Goal: Book appointment/travel/reservation

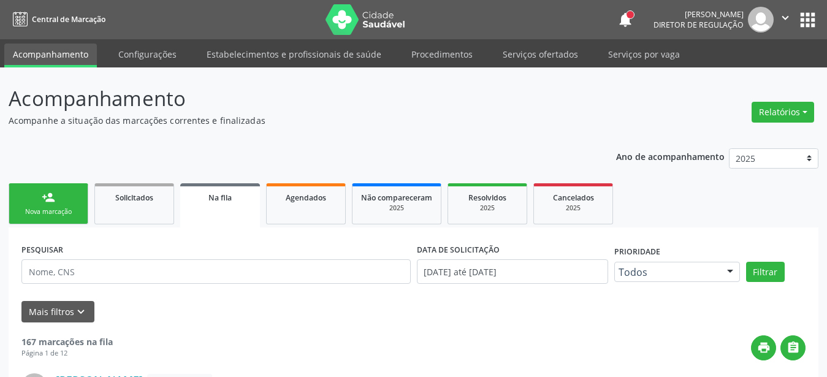
click at [813, 22] on button "apps" at bounding box center [807, 19] width 21 height 21
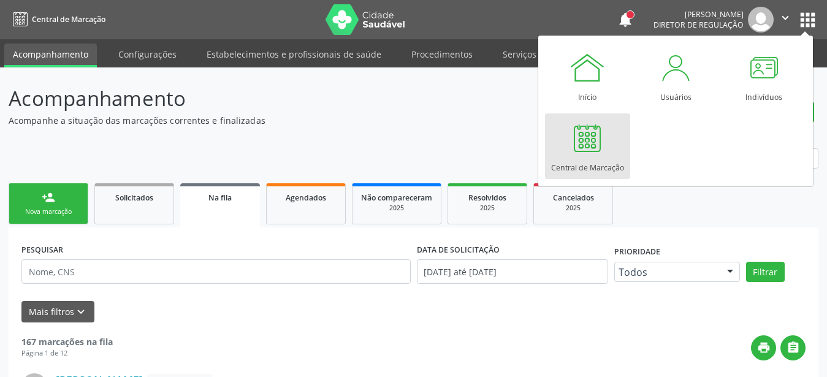
click at [628, 148] on link "Central de Marcação" at bounding box center [587, 146] width 85 height 66
click at [615, 146] on link "Central de Marcação" at bounding box center [587, 146] width 85 height 66
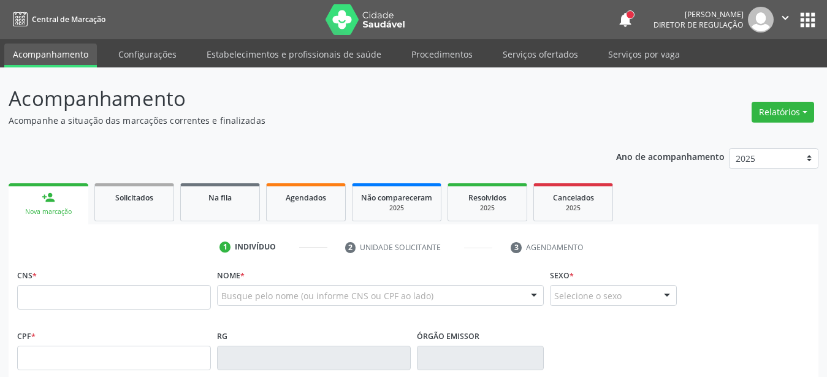
type input "709 2062 0331 4931"
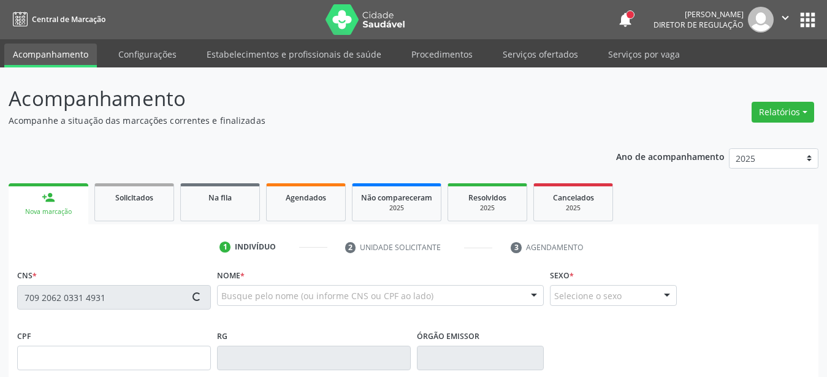
scroll to position [125, 0]
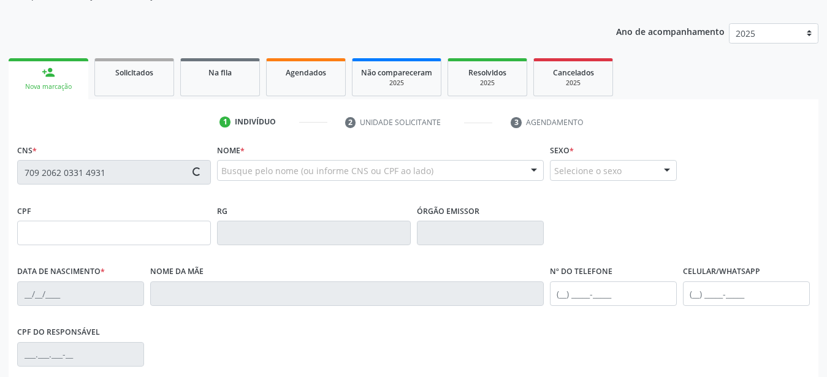
type input "074.145.304-50"
type input "[DATE]"
type input "Eleusina Beserra Damasceno"
type input "[PHONE_NUMBER]"
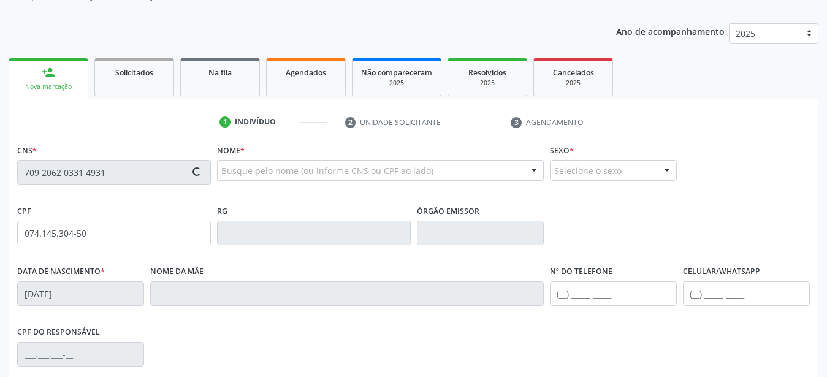
type input "92"
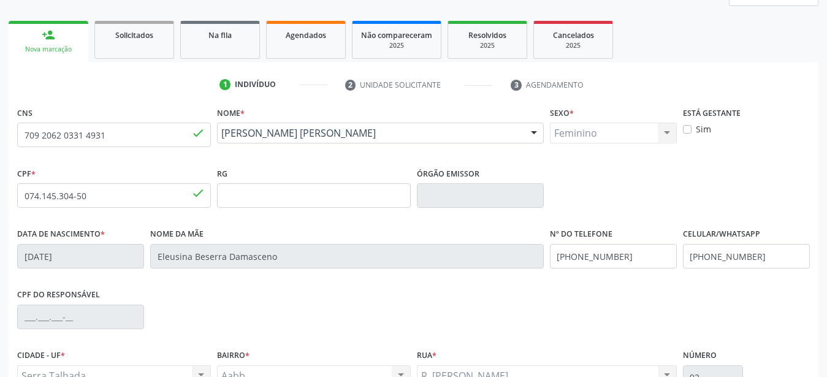
scroll to position [188, 0]
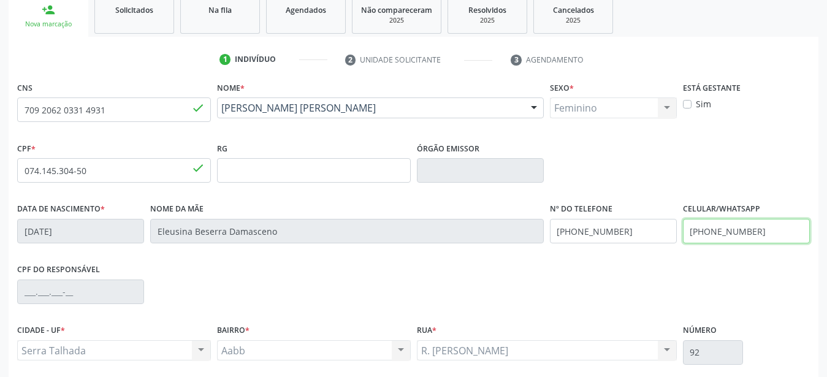
drag, startPoint x: 767, startPoint y: 230, endPoint x: 553, endPoint y: 243, distance: 214.3
click at [683, 243] on input "[PHONE_NUMBER]" at bounding box center [746, 231] width 127 height 25
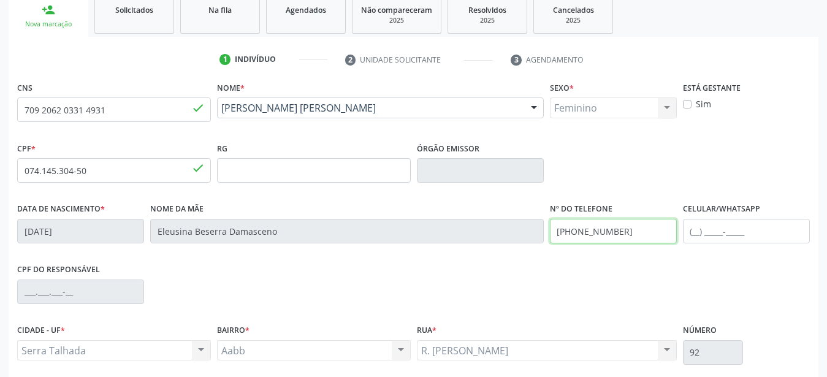
drag, startPoint x: 626, startPoint y: 233, endPoint x: 485, endPoint y: 255, distance: 142.7
click at [550, 243] on input "[PHONE_NUMBER]" at bounding box center [613, 231] width 127 height 25
click at [594, 267] on div "CPF do responsável" at bounding box center [413, 290] width 799 height 61
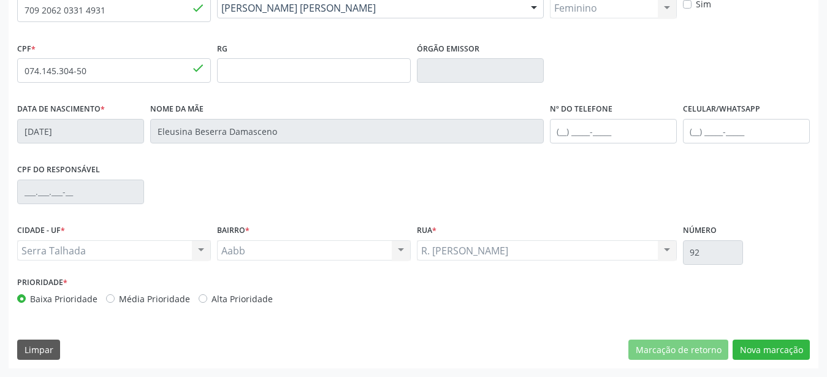
scroll to position [287, 0]
click at [772, 331] on div "CNS 709 2062 0331 4931 done Nome * Elani Beserra Damasceno Silva Elani Beserra …" at bounding box center [414, 174] width 810 height 390
click at [763, 346] on button "Nova marcação" at bounding box center [770, 350] width 77 height 21
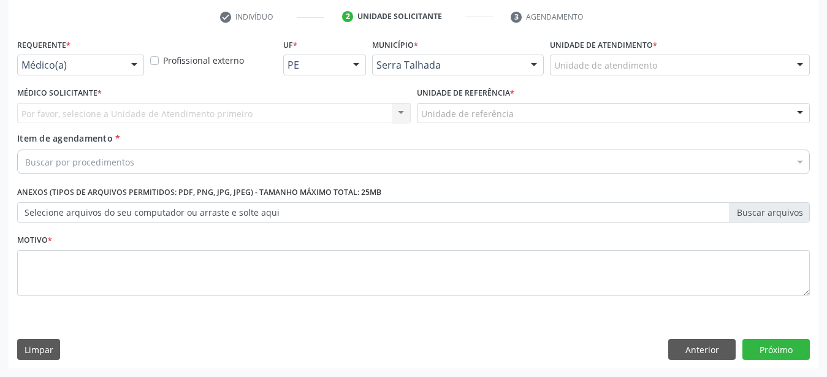
scroll to position [240, 0]
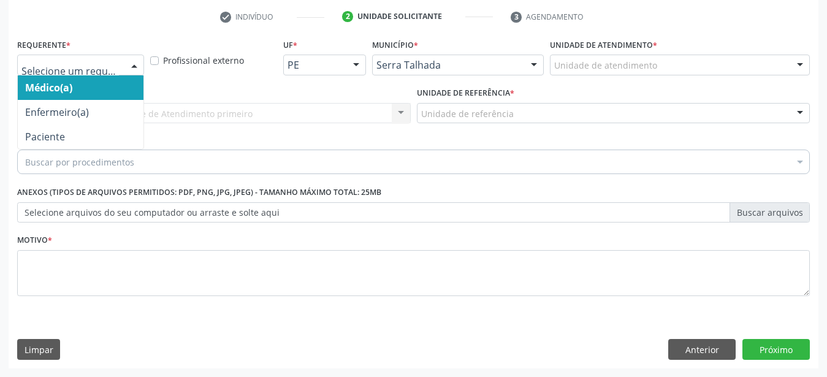
click at [125, 55] on div "Médico(a) Enfermeiro(a) Paciente Nenhum resultado encontrado para: " " Não há n…" at bounding box center [80, 65] width 127 height 21
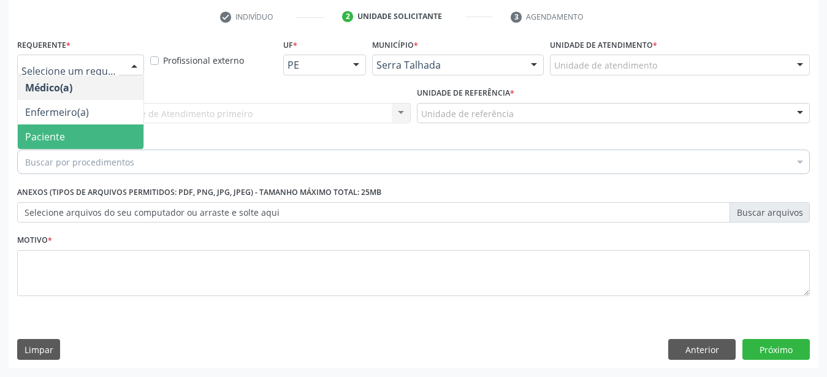
click at [89, 129] on span "Paciente" at bounding box center [81, 136] width 126 height 25
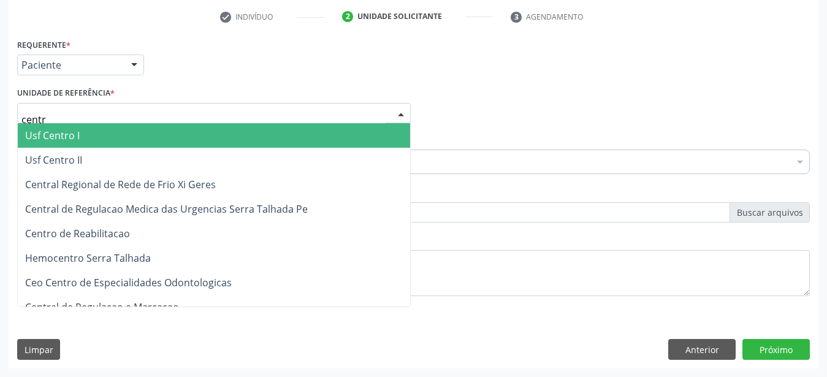
type input "centro"
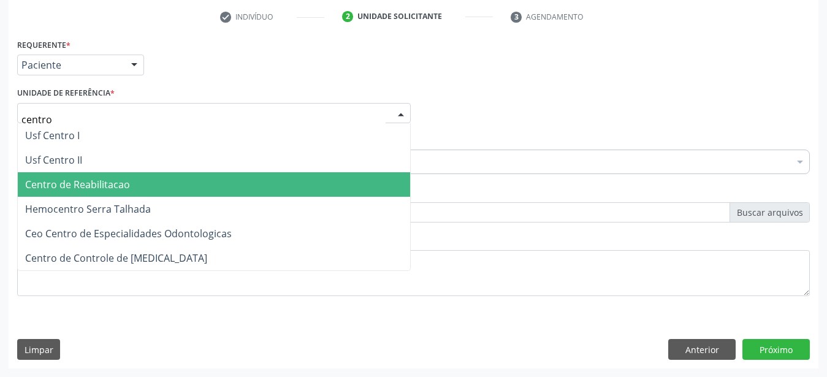
click at [82, 178] on span "Centro de Reabilitacao" at bounding box center [77, 184] width 105 height 13
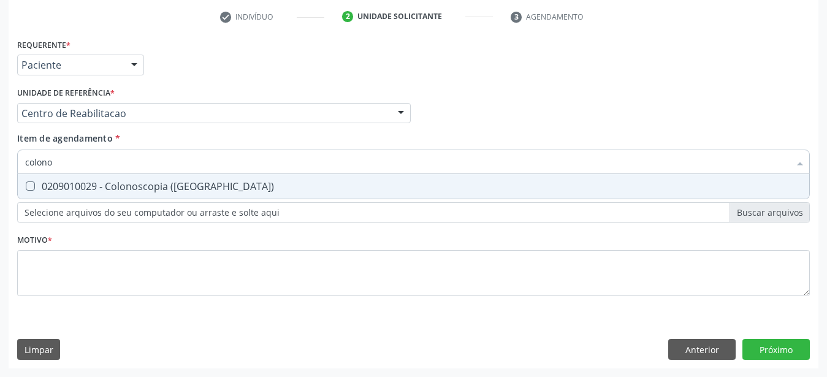
type input "colonos"
click at [116, 181] on div "0209010029 - Colonoscopia ([GEOGRAPHIC_DATA])" at bounding box center [413, 186] width 777 height 10
checkbox \(Coloscopia\) "true"
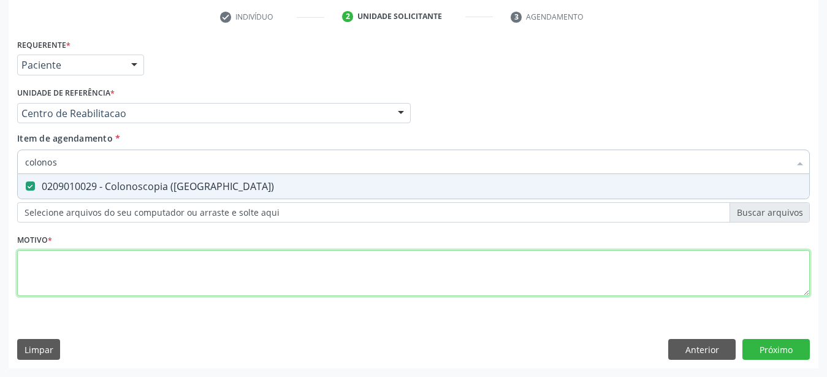
click at [80, 257] on textarea at bounding box center [413, 273] width 792 height 47
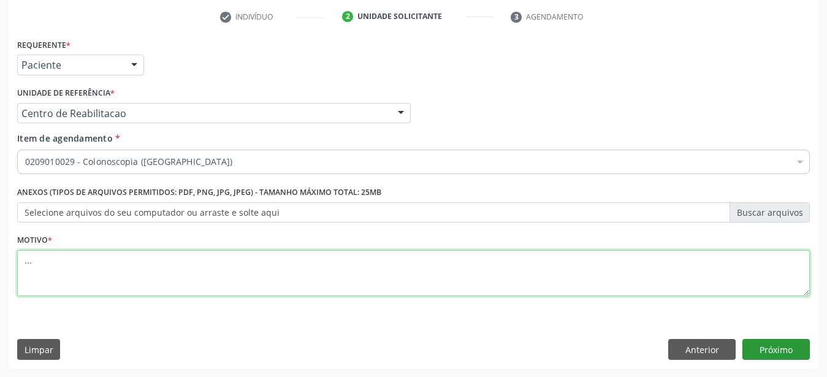
type textarea "..."
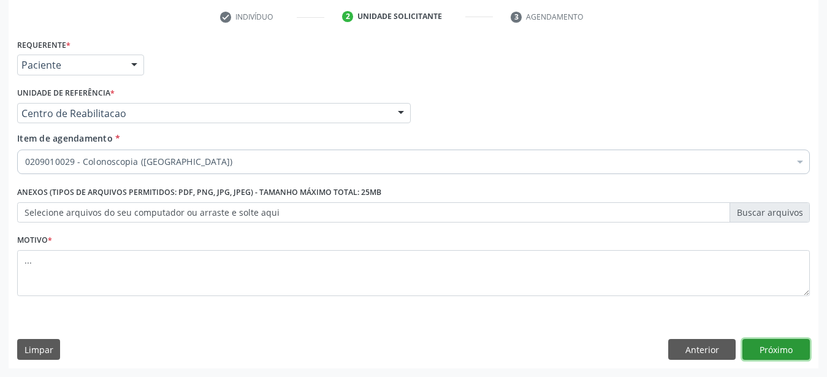
drag, startPoint x: 762, startPoint y: 349, endPoint x: 549, endPoint y: 316, distance: 216.4
click at [762, 350] on button "Próximo" at bounding box center [775, 349] width 67 height 21
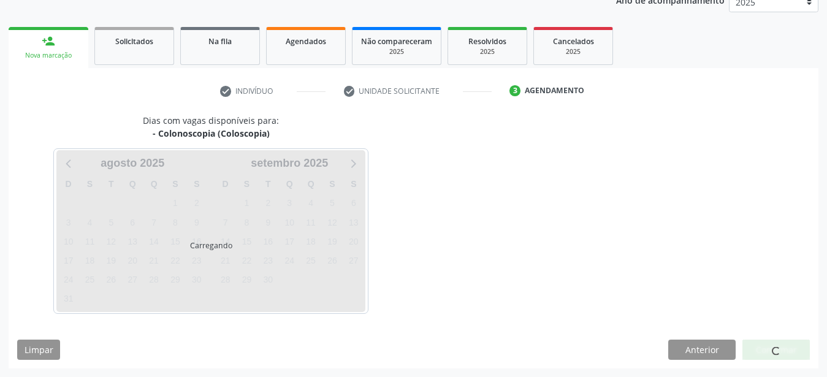
scroll to position [156, 0]
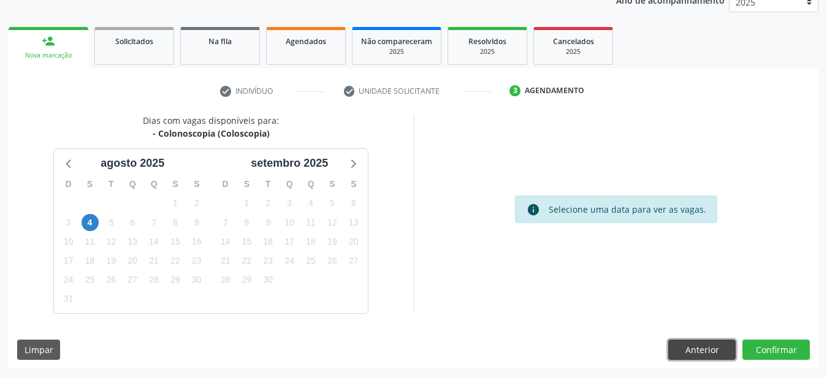
click at [716, 350] on button "Anterior" at bounding box center [701, 350] width 67 height 21
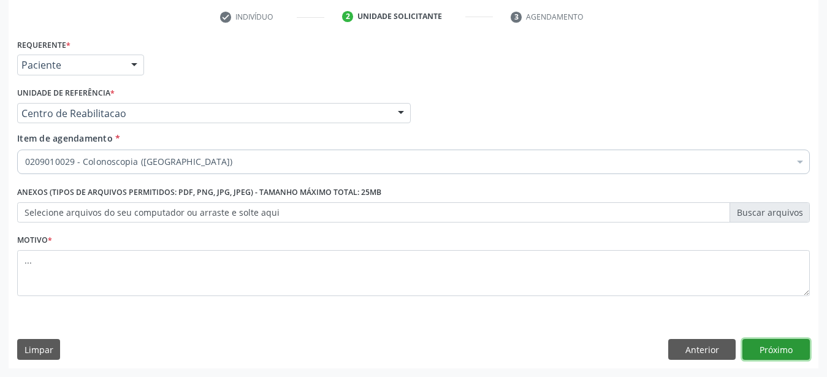
click at [784, 357] on button "Próximo" at bounding box center [775, 349] width 67 height 21
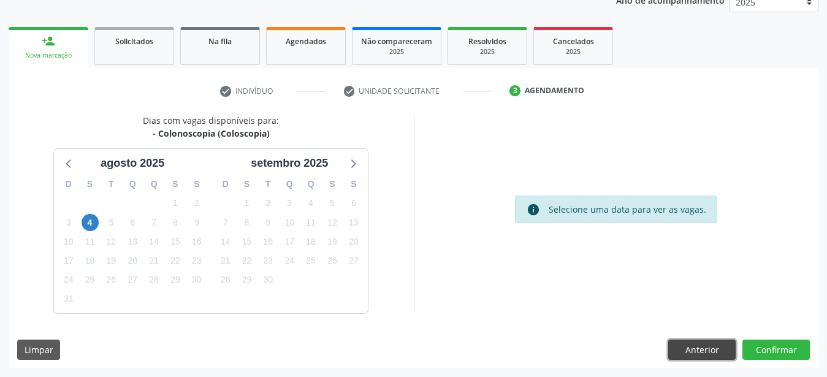
drag, startPoint x: 688, startPoint y: 355, endPoint x: 620, endPoint y: 341, distance: 70.1
click at [687, 355] on button "Anterior" at bounding box center [701, 350] width 67 height 21
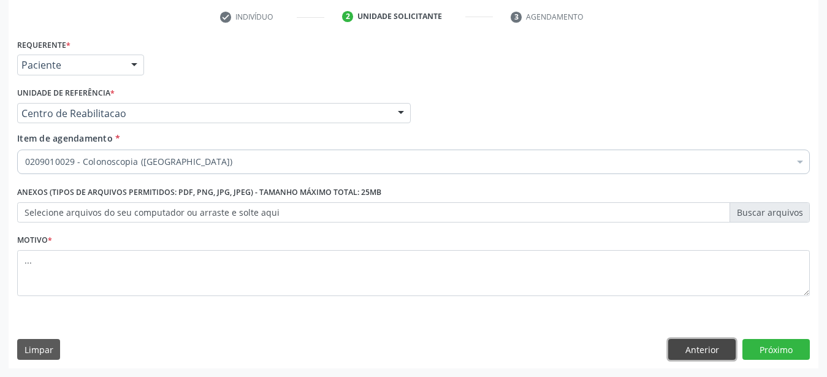
click at [707, 352] on button "Anterior" at bounding box center [701, 349] width 67 height 21
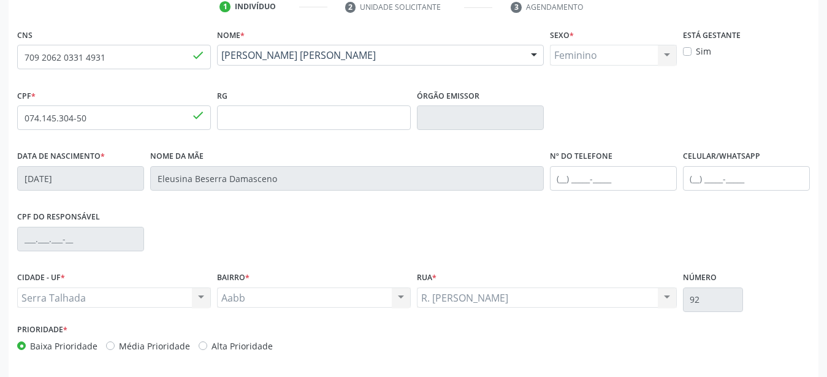
scroll to position [240, 0]
drag, startPoint x: 127, startPoint y: 63, endPoint x: 0, endPoint y: 72, distance: 127.2
click at [17, 70] on input "709 2062 0331 4931" at bounding box center [114, 57] width 194 height 25
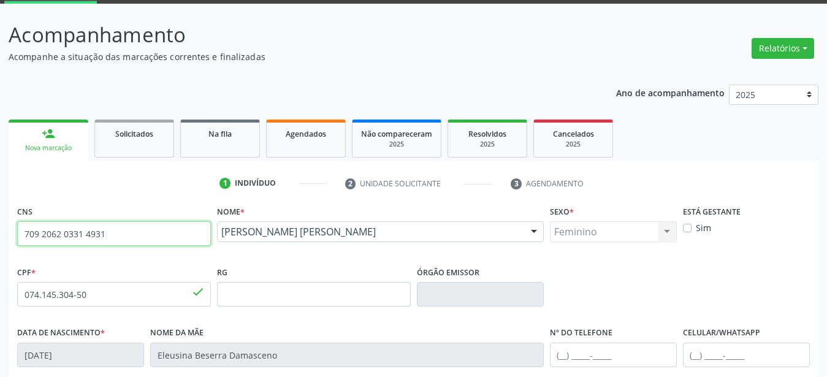
scroll to position [52, 0]
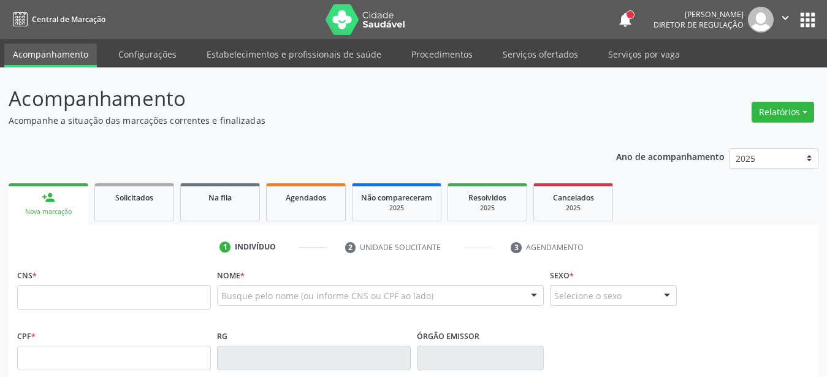
scroll to position [53, 0]
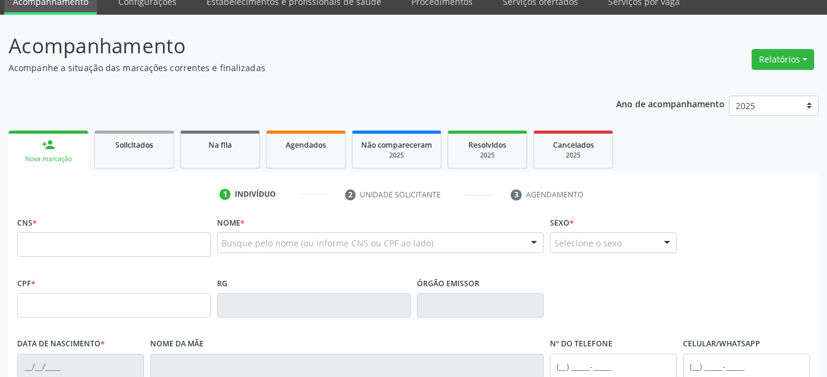
type input "709 2062 0331 4931"
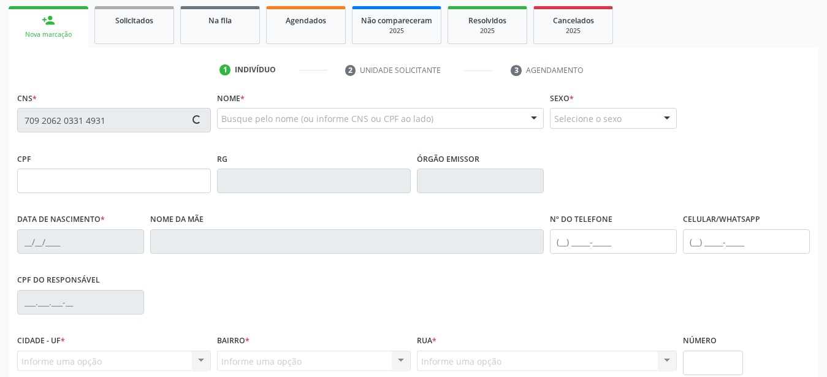
type input "074.145.304-50"
type input "[DATE]"
type input "Eleusina Beserra Damasceno"
type input "[PHONE_NUMBER]"
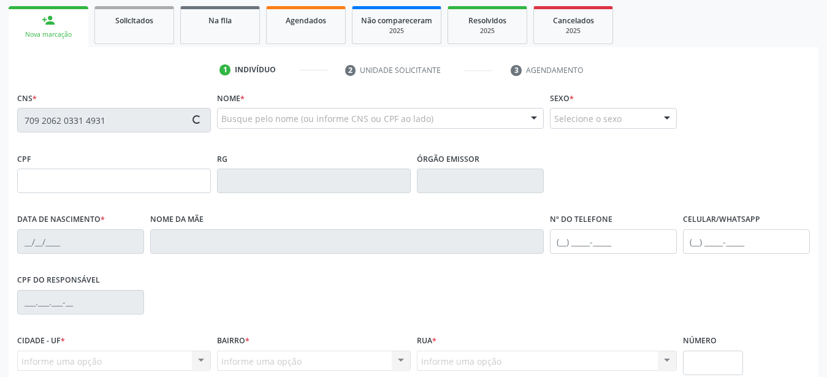
type input "92"
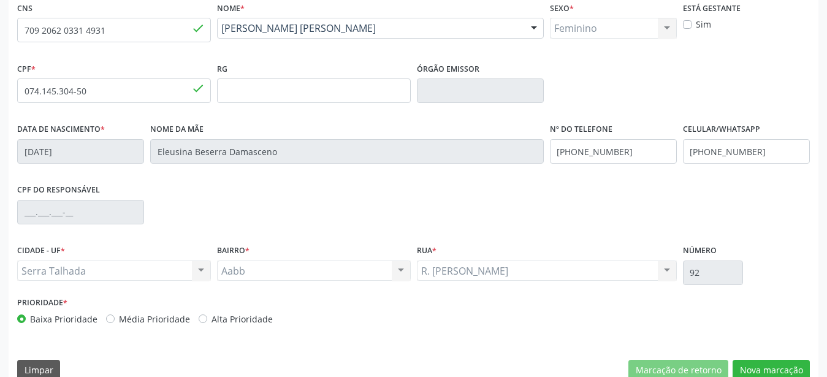
scroll to position [287, 0]
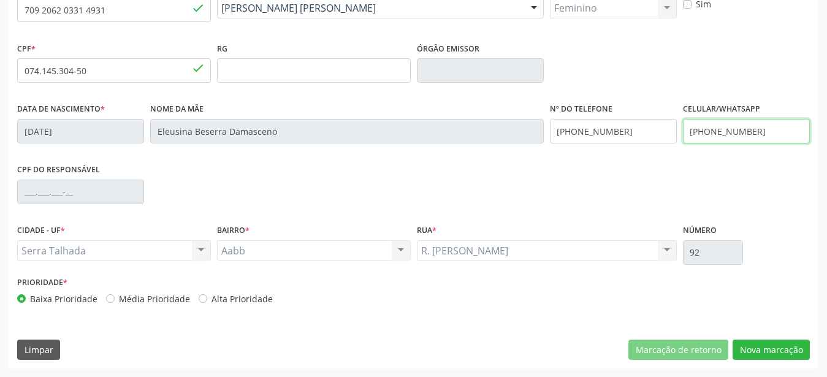
drag, startPoint x: 782, startPoint y: 129, endPoint x: 579, endPoint y: 158, distance: 205.5
click at [683, 143] on input "[PHONE_NUMBER]" at bounding box center [746, 131] width 127 height 25
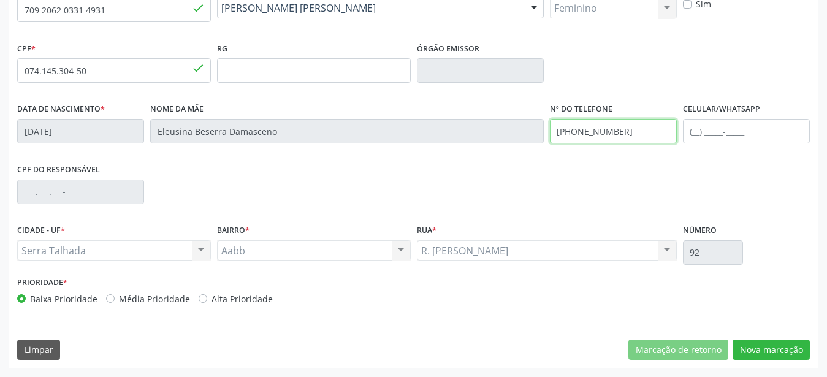
drag, startPoint x: 637, startPoint y: 135, endPoint x: 571, endPoint y: 173, distance: 76.3
click at [550, 143] on input "[PHONE_NUMBER]" at bounding box center [613, 131] width 127 height 25
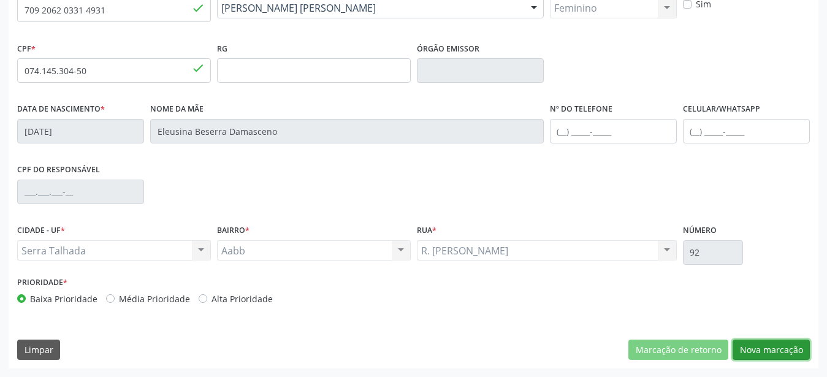
click at [788, 349] on button "Nova marcação" at bounding box center [770, 350] width 77 height 21
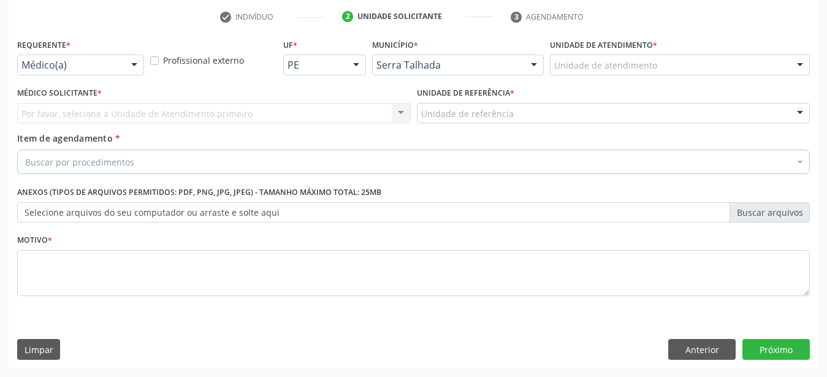
scroll to position [240, 0]
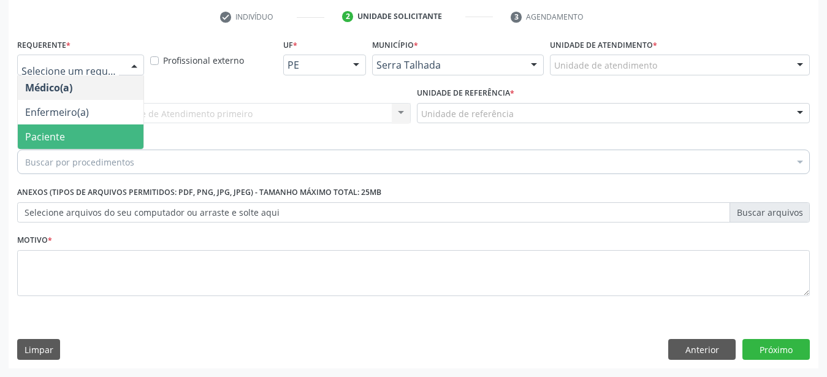
click at [62, 130] on span "Paciente" at bounding box center [45, 136] width 40 height 13
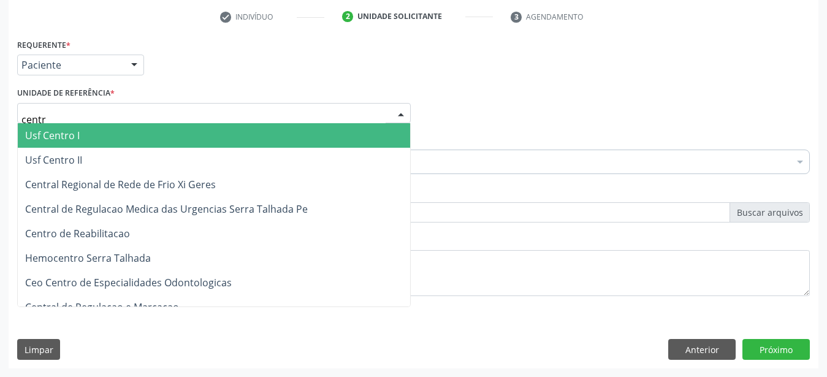
type input "centro"
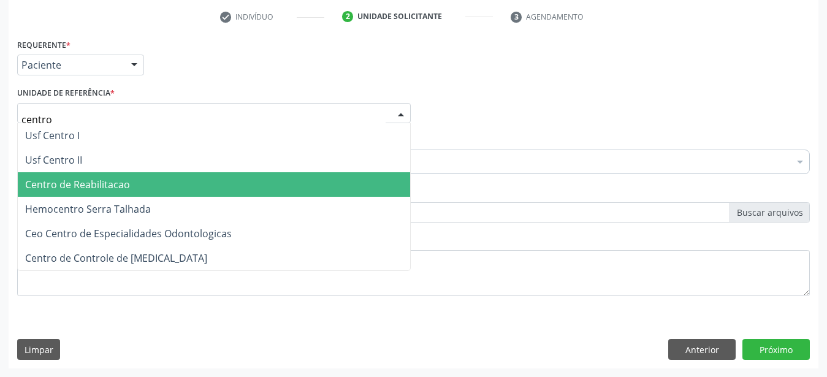
click at [89, 178] on span "Centro de Reabilitacao" at bounding box center [77, 184] width 105 height 13
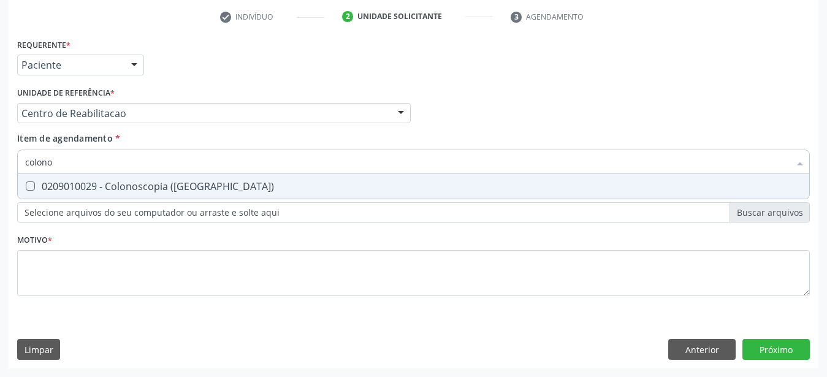
type input "colonos"
click at [114, 188] on div "Selecionar todos 0209010029 - Colonoscopia ([GEOGRAPHIC_DATA]) Nenhum resultado…" at bounding box center [413, 186] width 792 height 25
click at [112, 181] on div "0209010029 - Colonoscopia ([GEOGRAPHIC_DATA])" at bounding box center [413, 186] width 777 height 10
checkbox \(Coloscopia\) "true"
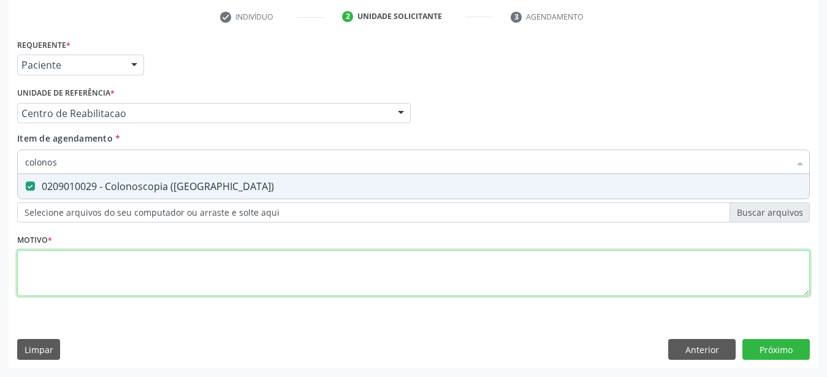
click at [80, 277] on textarea at bounding box center [413, 273] width 792 height 47
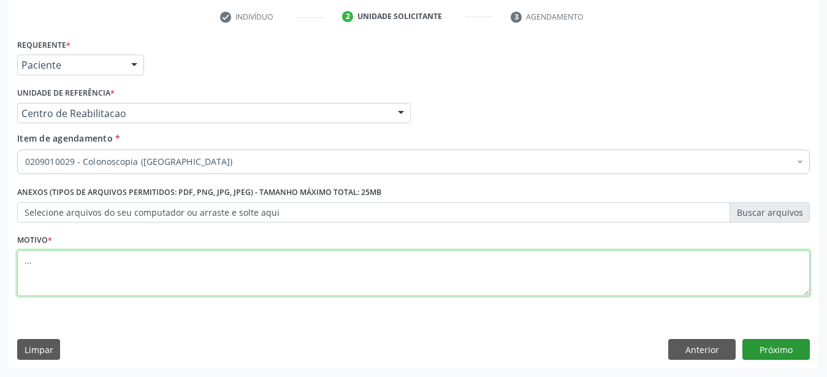
type textarea "..."
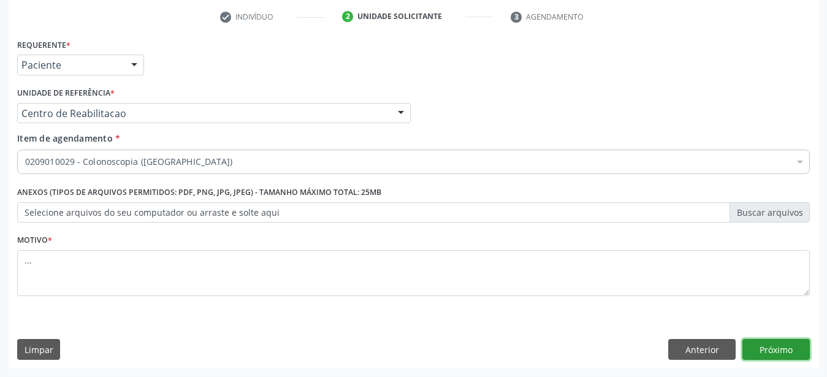
click at [797, 347] on button "Próximo" at bounding box center [775, 349] width 67 height 21
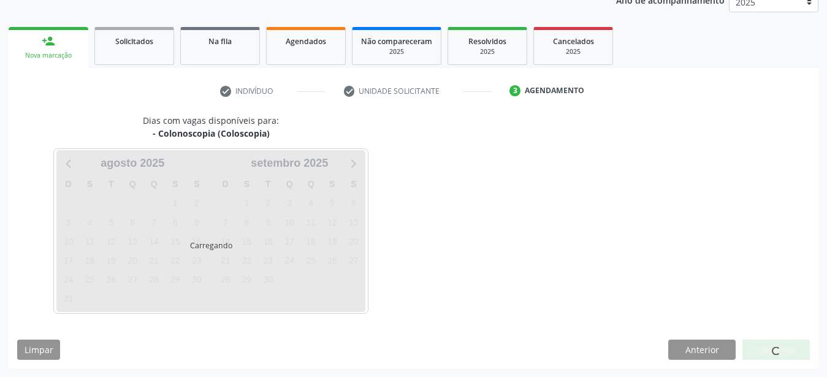
scroll to position [156, 0]
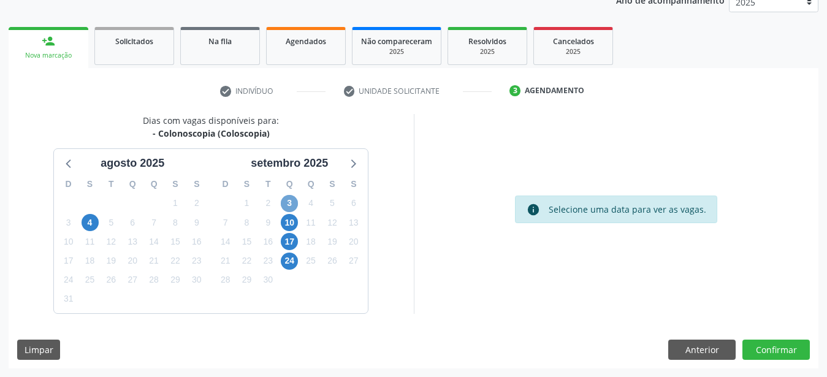
click at [287, 200] on span "3" at bounding box center [289, 203] width 17 height 17
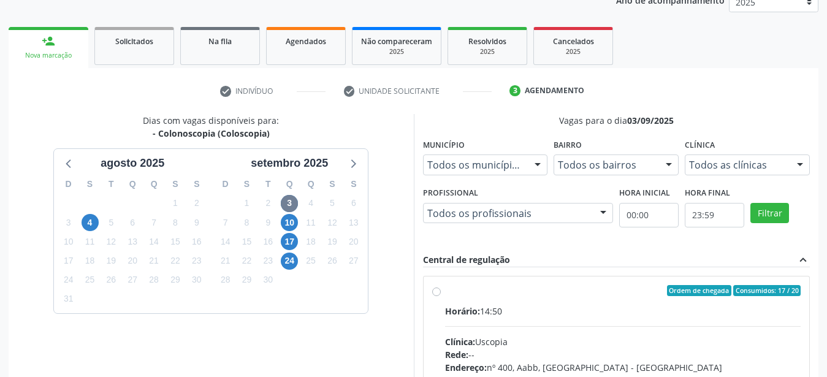
click at [445, 290] on label "Ordem de chegada Consumidos: 17 / 20 Horário: 14:50 Clínica: Uscopia Rede: -- E…" at bounding box center [623, 379] width 356 height 188
click at [437, 290] on input "Ordem de chegada Consumidos: 17 / 20 Horário: 14:50 Clínica: Uscopia Rede: -- E…" at bounding box center [436, 290] width 9 height 11
radio input "true"
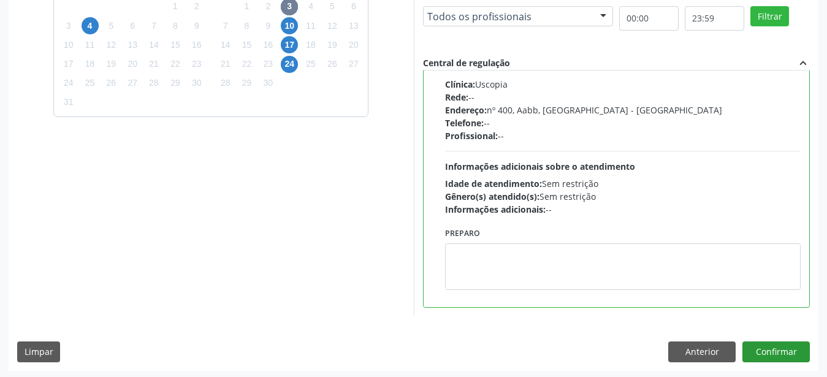
scroll to position [355, 0]
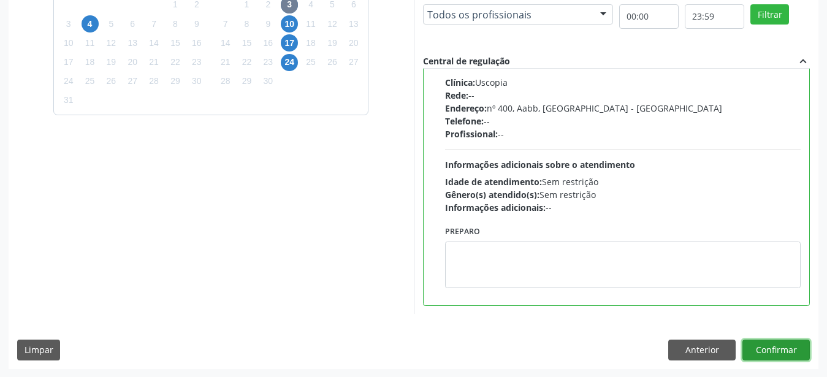
click at [785, 350] on button "Confirmar" at bounding box center [775, 350] width 67 height 21
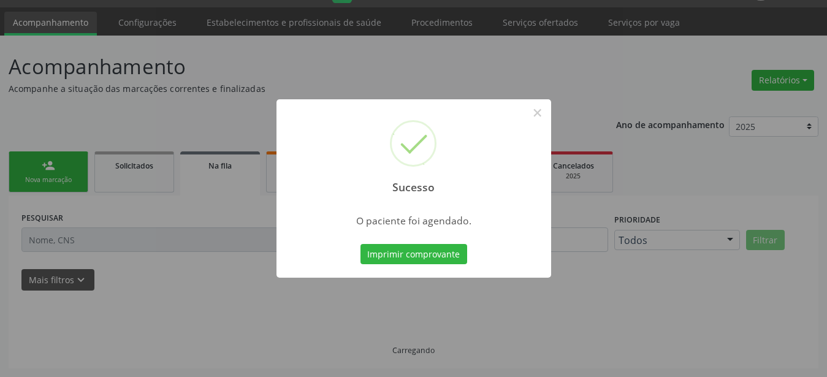
scroll to position [31, 0]
click at [414, 256] on button "Imprimir comprovante" at bounding box center [413, 254] width 107 height 21
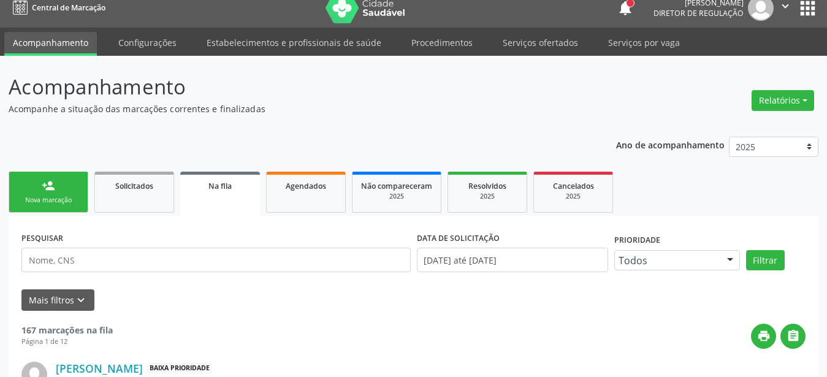
scroll to position [0, 0]
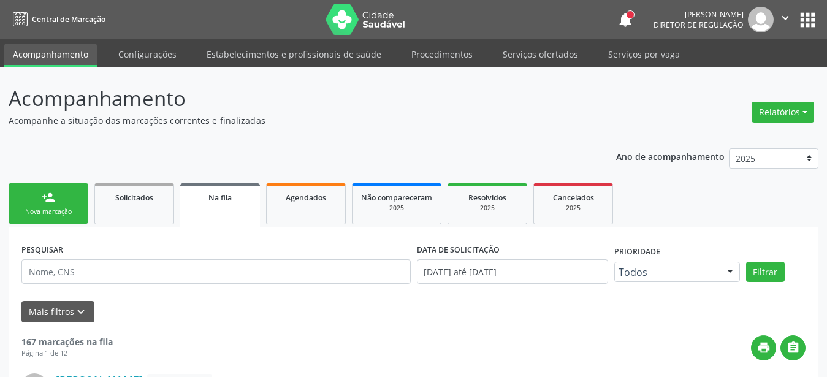
click at [787, 18] on icon "" at bounding box center [784, 17] width 13 height 13
click at [749, 75] on link "Sair" at bounding box center [754, 74] width 85 height 17
